Goal: Task Accomplishment & Management: Complete application form

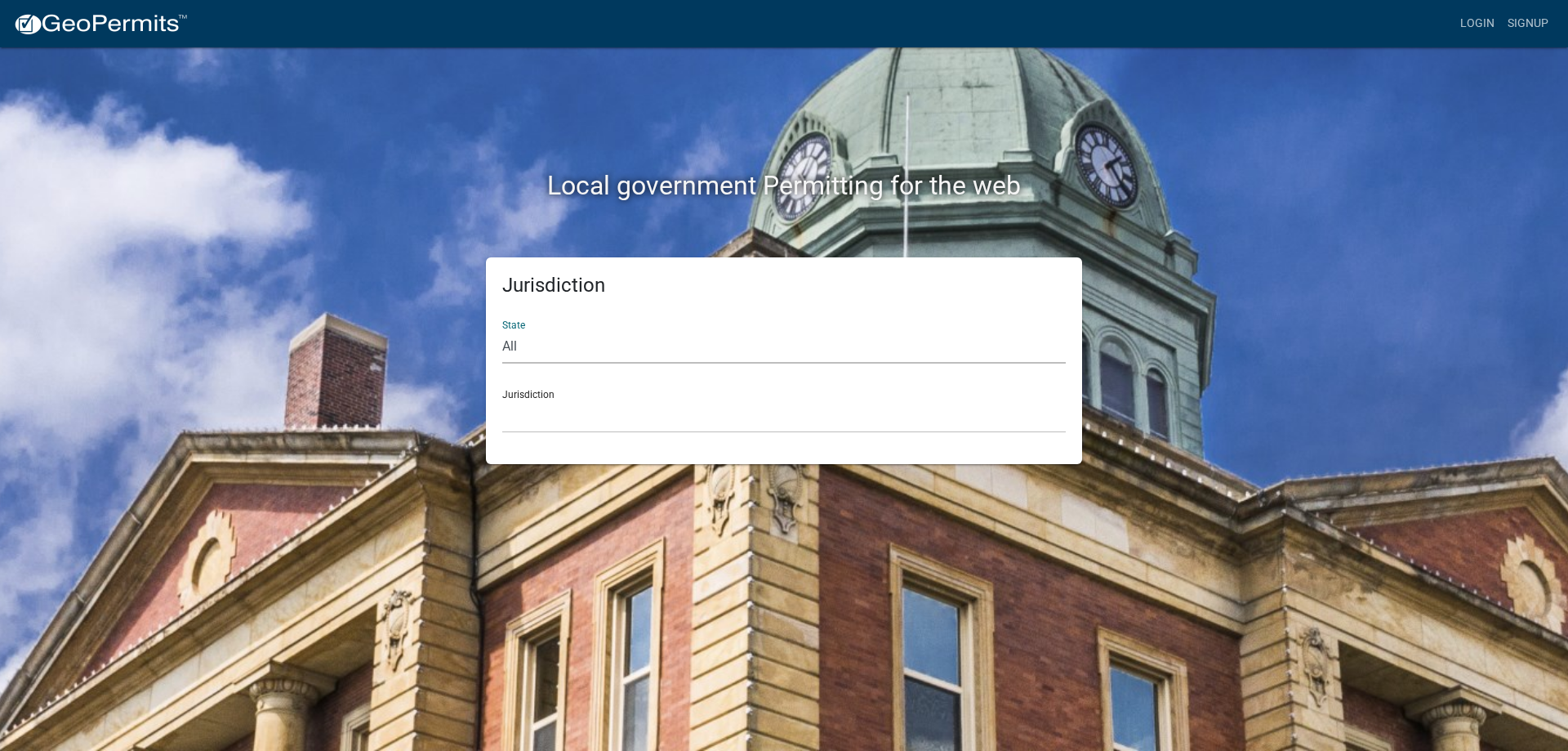
click at [552, 347] on select "All [US_STATE] [US_STATE] [US_STATE] [US_STATE] [US_STATE] [US_STATE] [US_STATE…" at bounding box center [784, 347] width 563 height 33
select select "[US_STATE]"
click at [503, 330] on select "All [US_STATE] [US_STATE] [US_STATE] [US_STATE] [US_STATE] [US_STATE] [US_STATE…" at bounding box center [784, 347] width 563 height 33
click at [548, 418] on select "City of [GEOGRAPHIC_DATA], [US_STATE] City of [GEOGRAPHIC_DATA], [US_STATE] Cit…" at bounding box center [784, 416] width 563 height 33
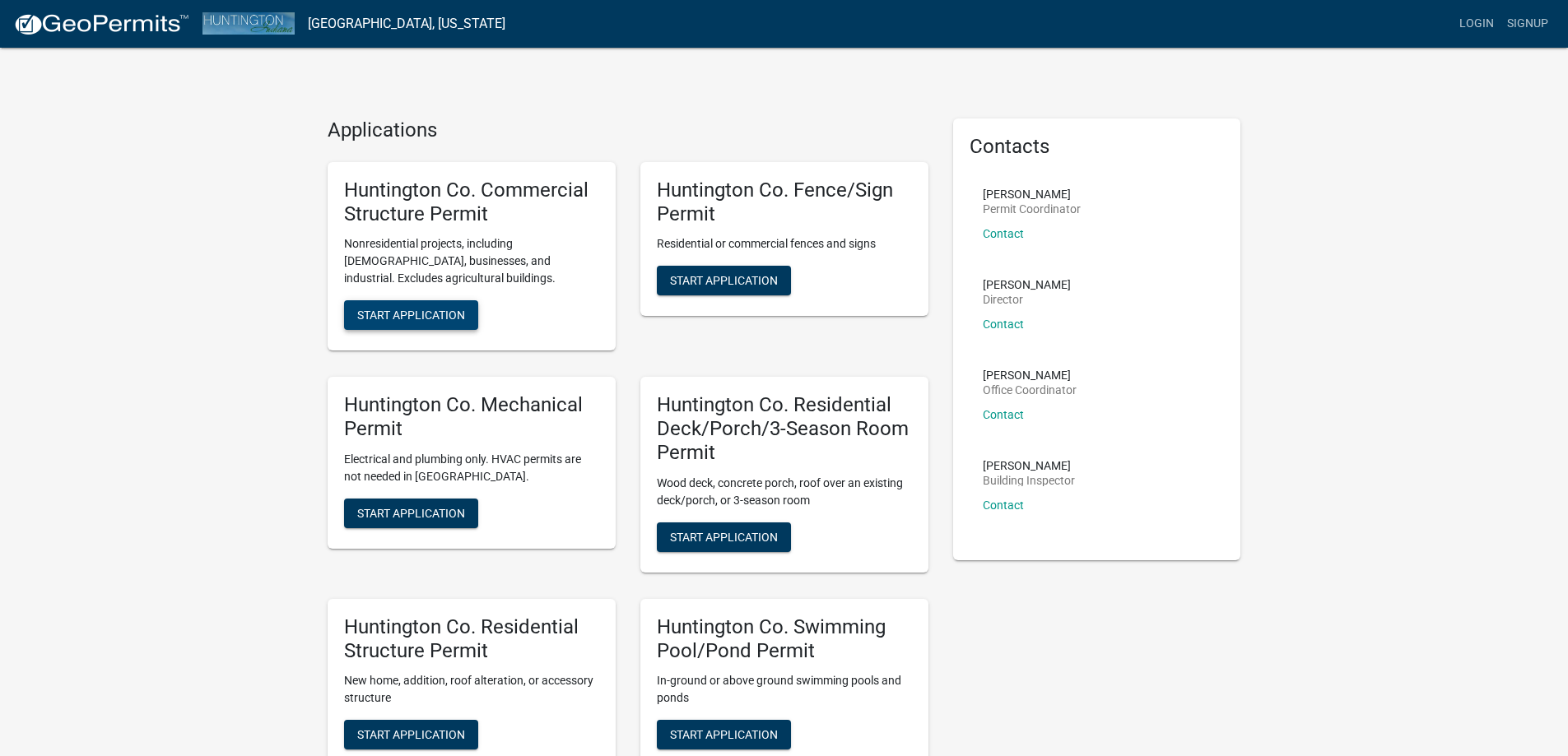
click at [430, 314] on span "Start Application" at bounding box center [411, 315] width 108 height 13
